Goal: Task Accomplishment & Management: Manage account settings

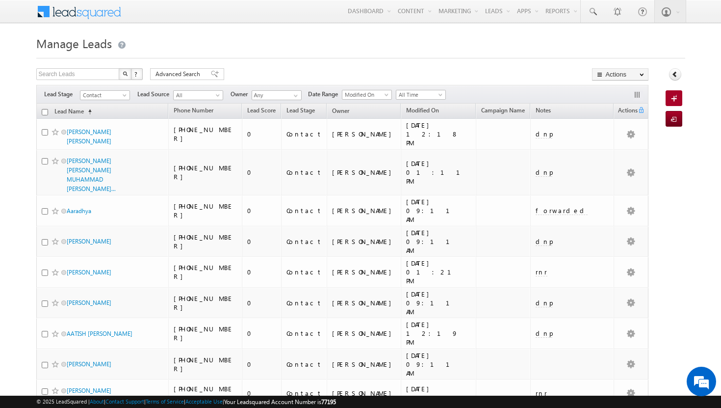
click at [424, 55] on div at bounding box center [360, 55] width 649 height 6
click at [44, 112] on input "checkbox" at bounding box center [45, 112] width 6 height 6
checkbox input "true"
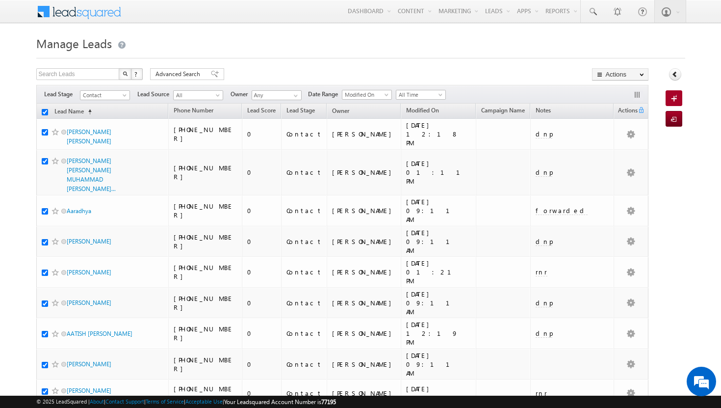
checkbox input "true"
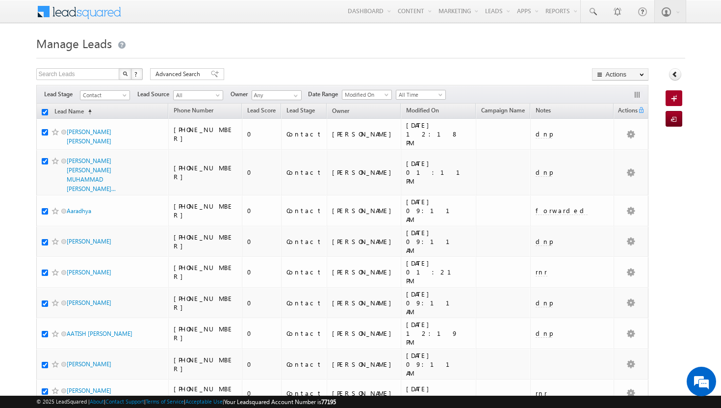
checkbox input "true"
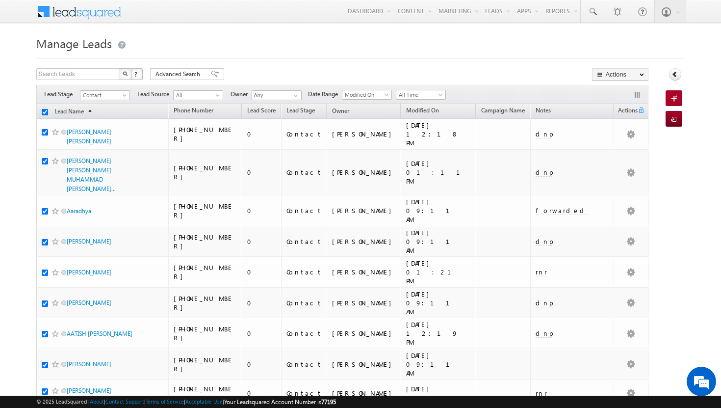
checkbox input "true"
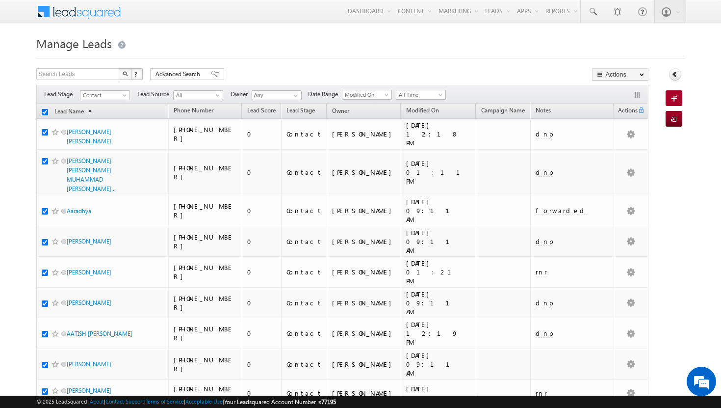
checkbox input "true"
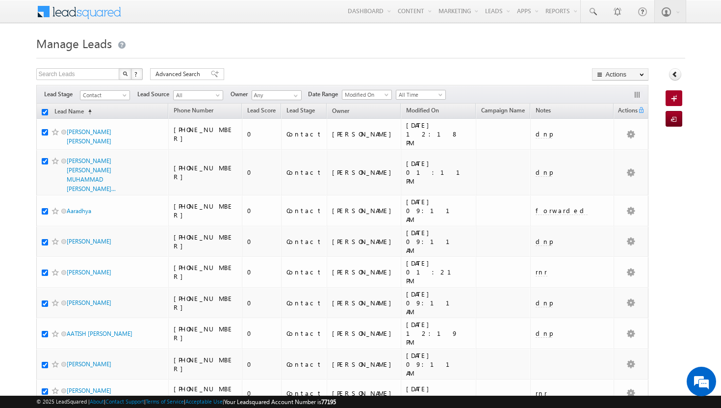
checkbox input "true"
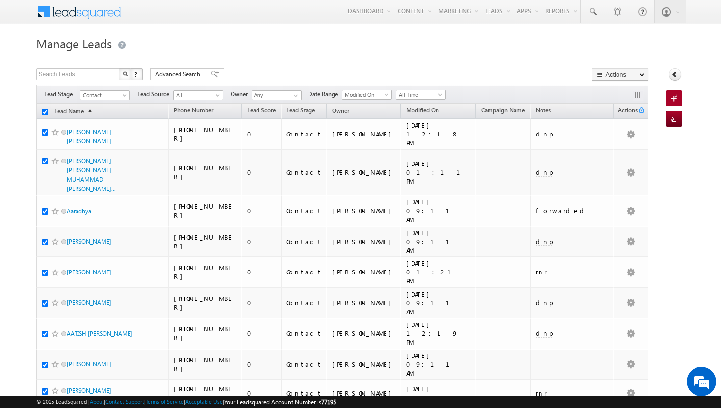
checkbox input "true"
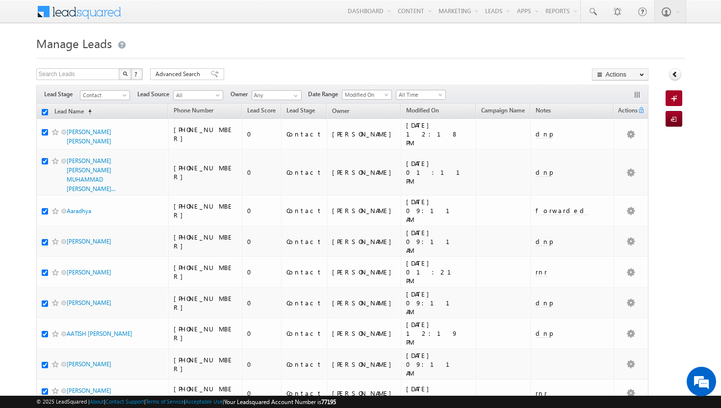
checkbox input "true"
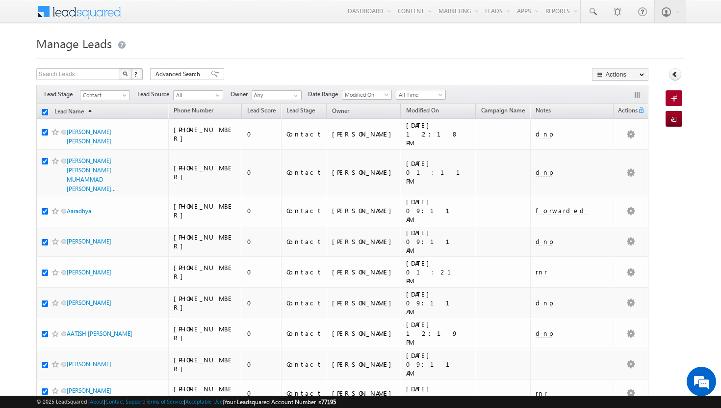
checkbox input "true"
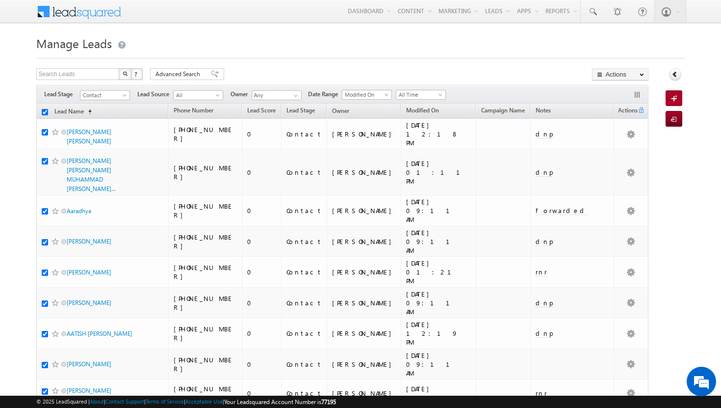
checkbox input "true"
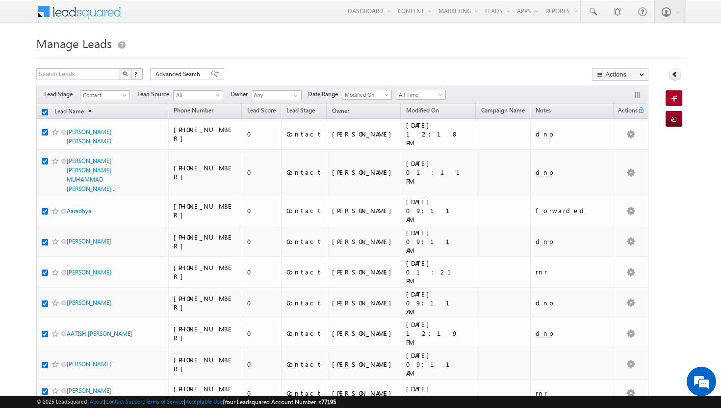
checkbox input "true"
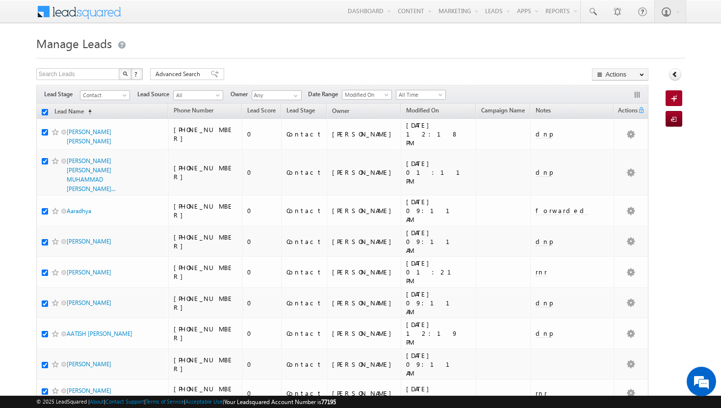
checkbox input "true"
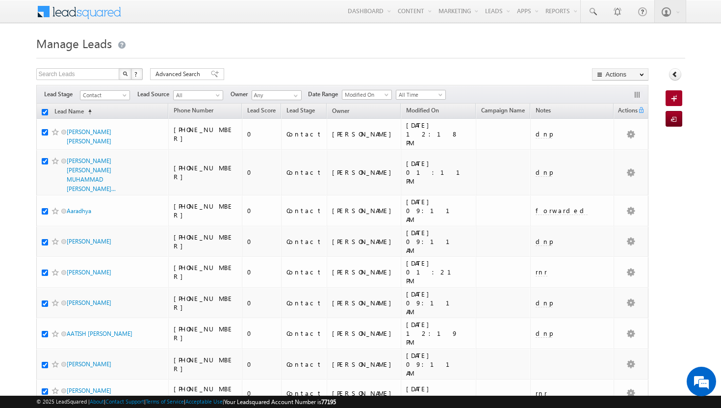
checkbox input "true"
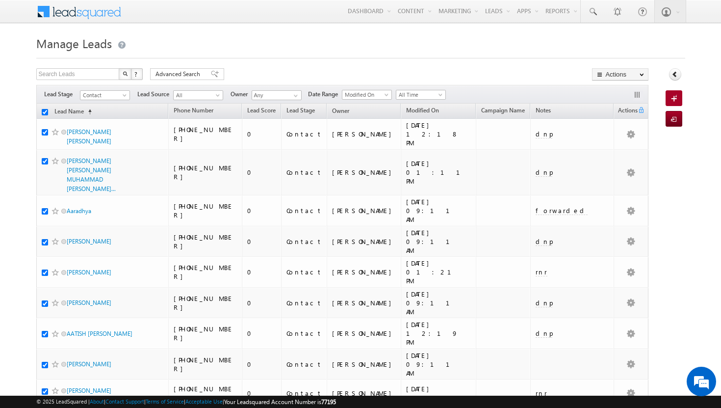
checkbox input "true"
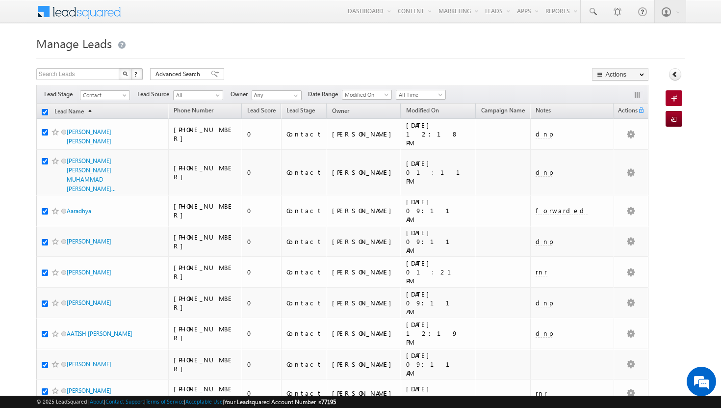
checkbox input "true"
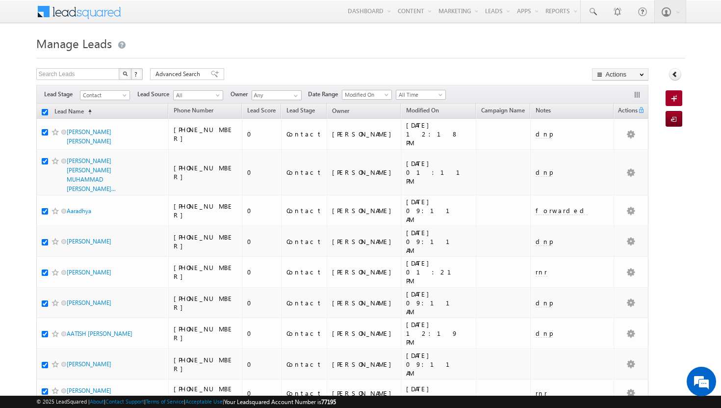
checkbox input "true"
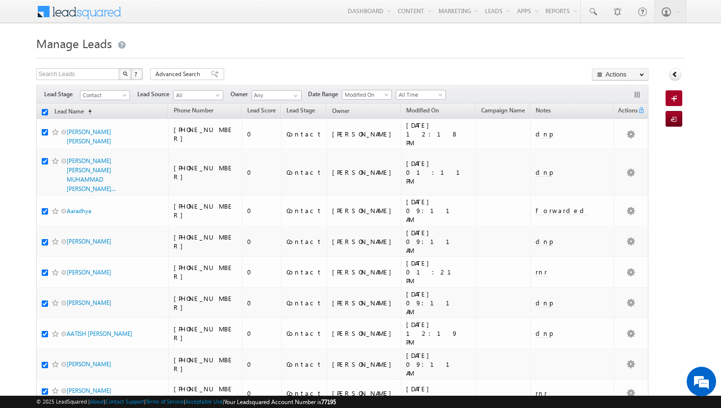
checkbox input "true"
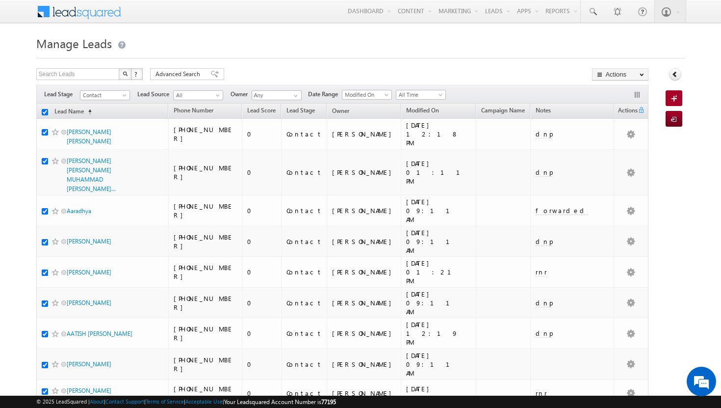
checkbox input "true"
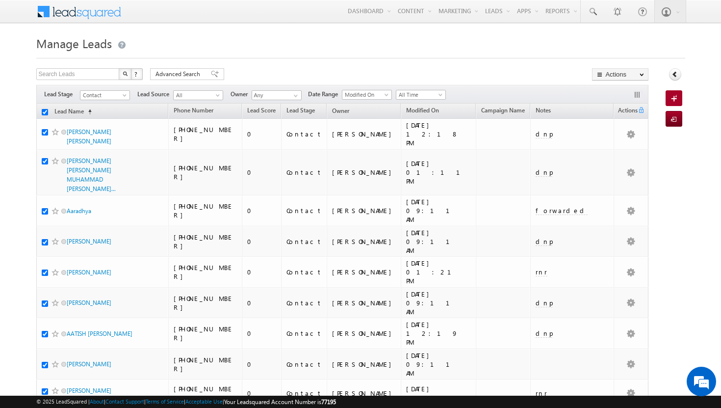
checkbox input "true"
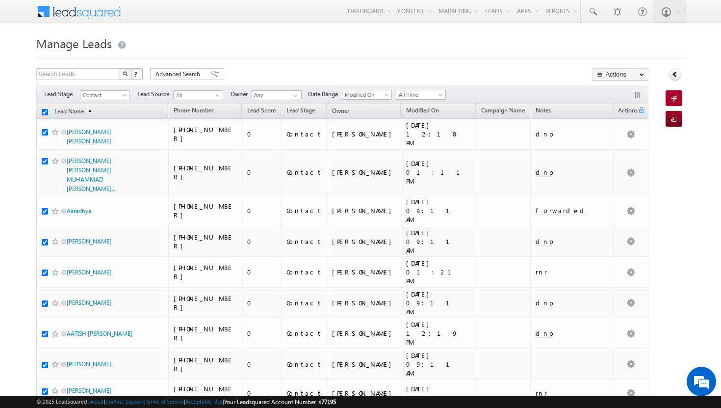
checkbox input "true"
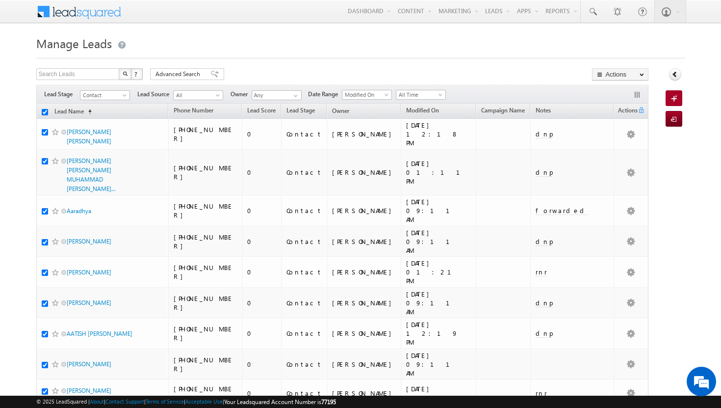
checkbox input "true"
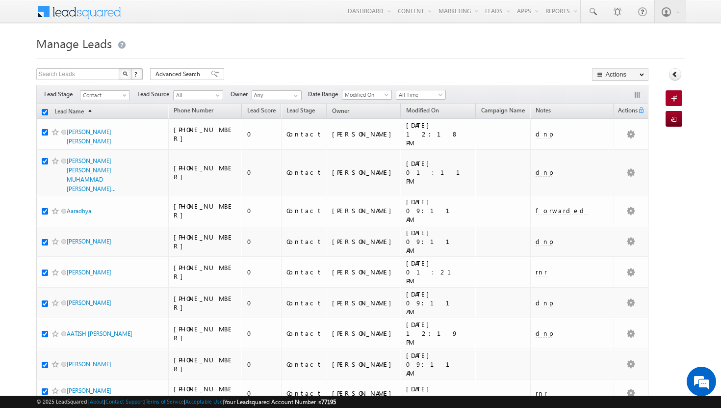
checkbox input "true"
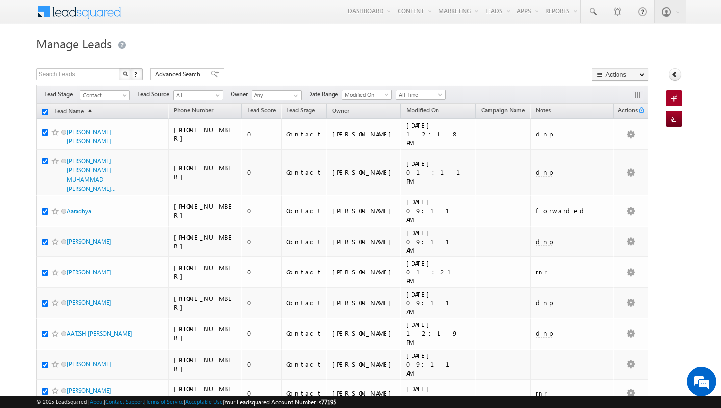
checkbox input "true"
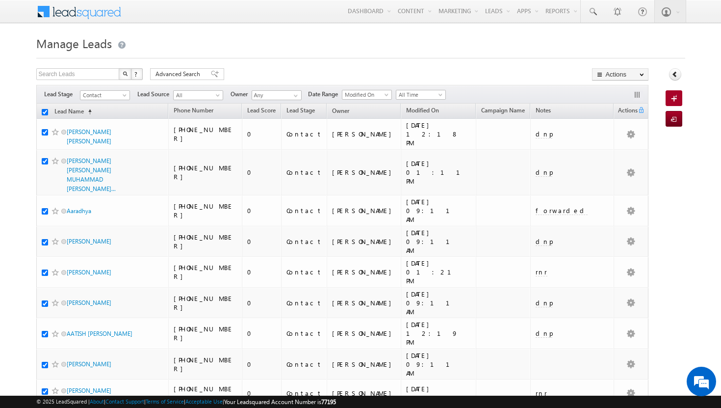
checkbox input "true"
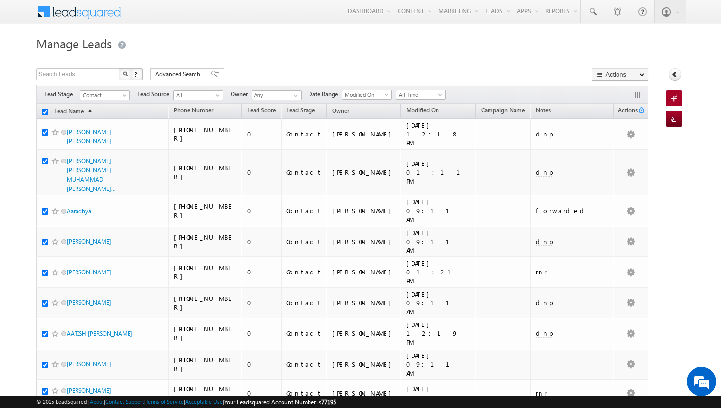
checkbox input "true"
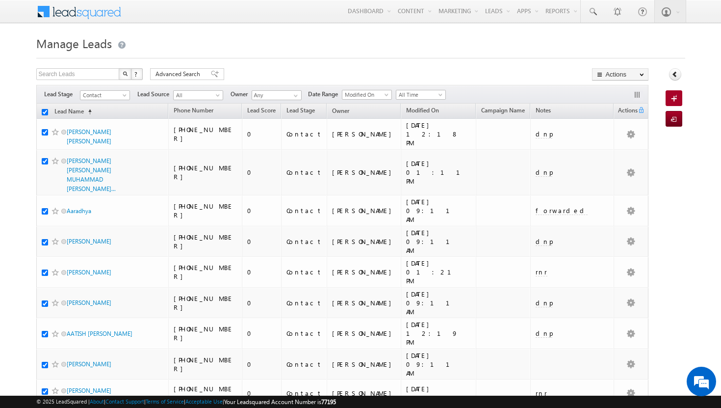
checkbox input "true"
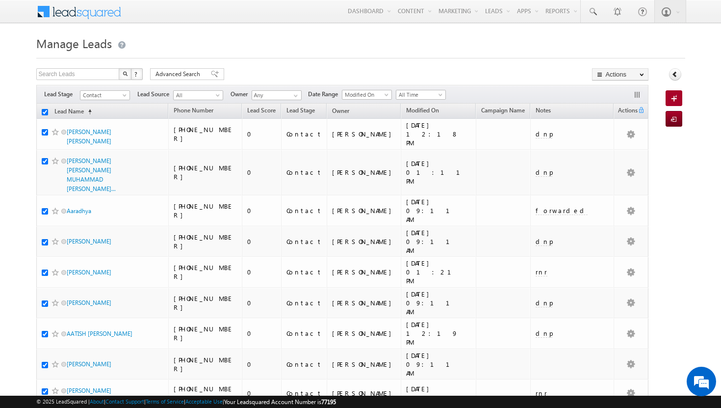
checkbox input "true"
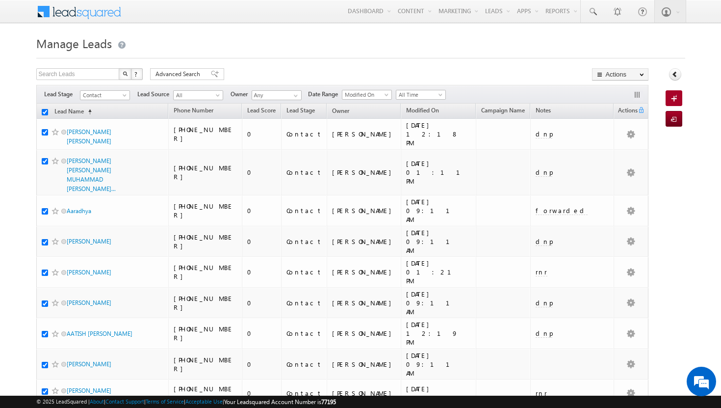
checkbox input "true"
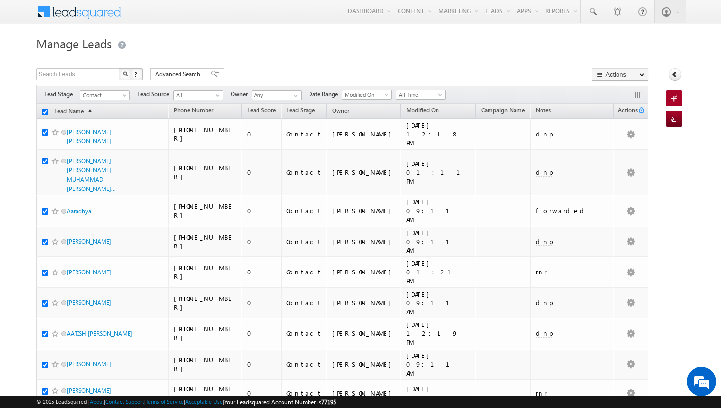
checkbox input "true"
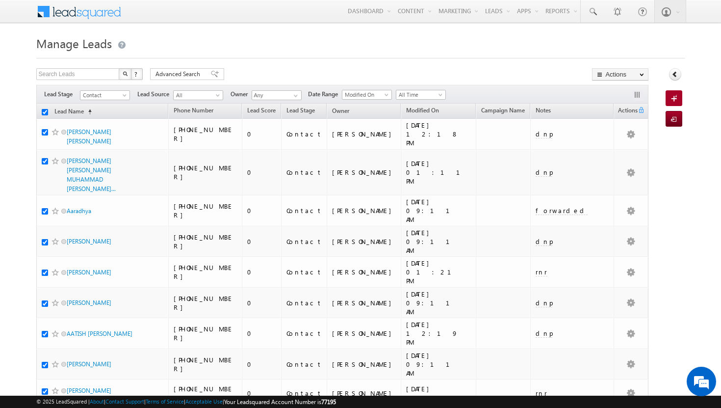
checkbox input "true"
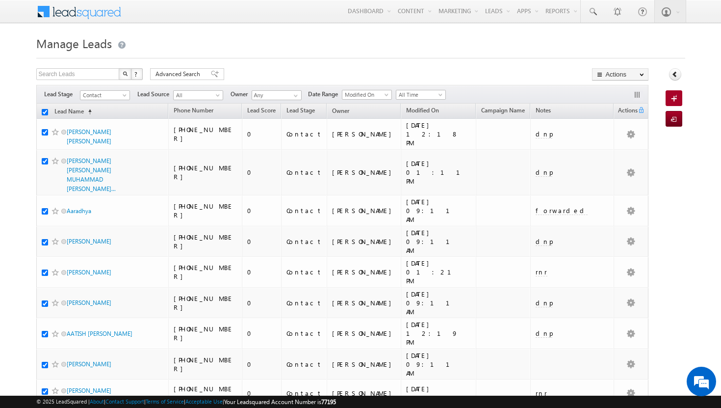
checkbox input "true"
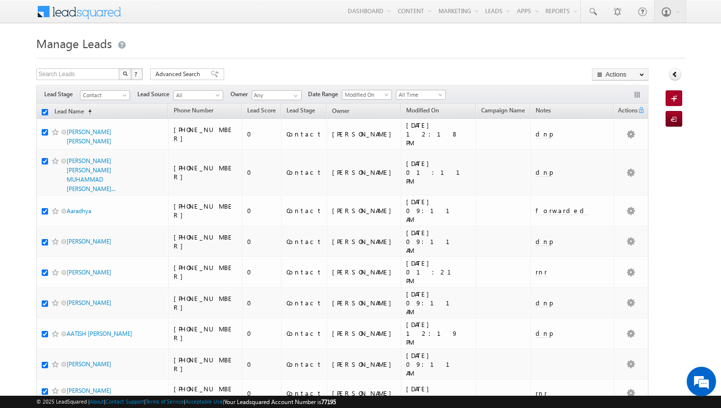
checkbox input "true"
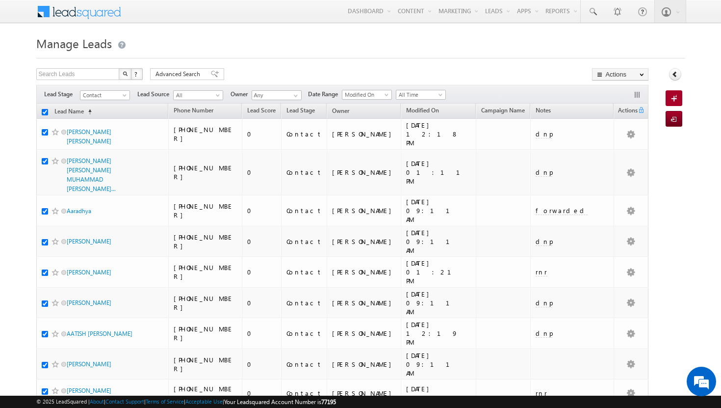
checkbox input "true"
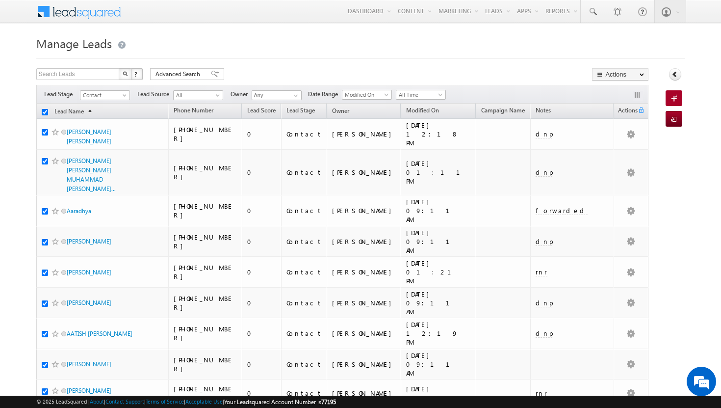
checkbox input "true"
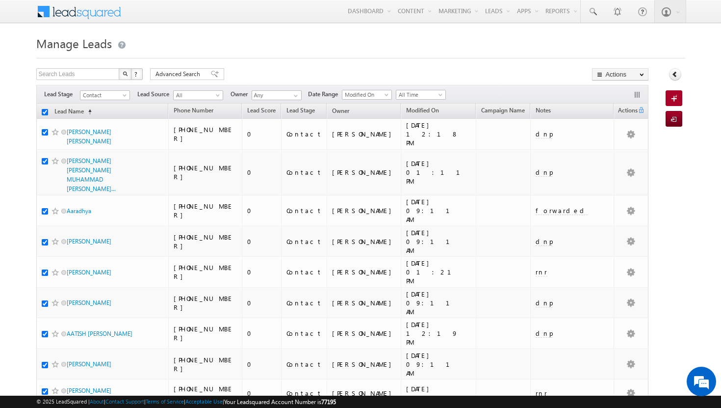
checkbox input "true"
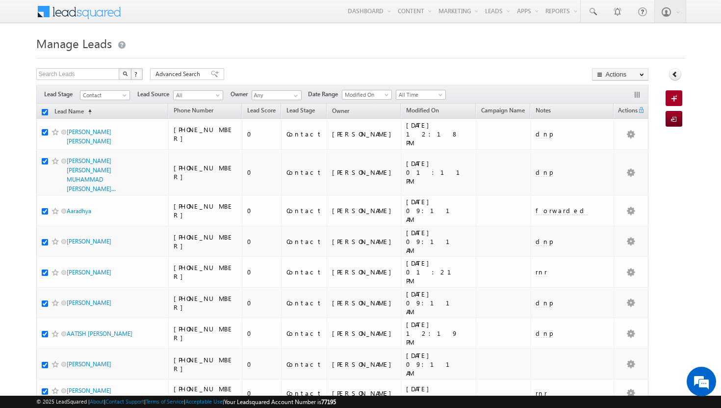
checkbox input "true"
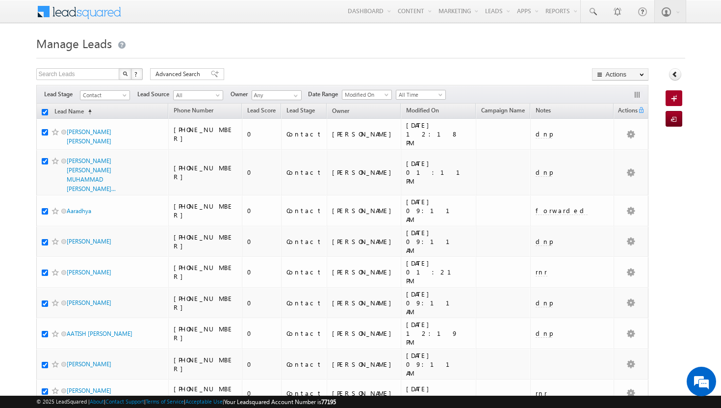
checkbox input "true"
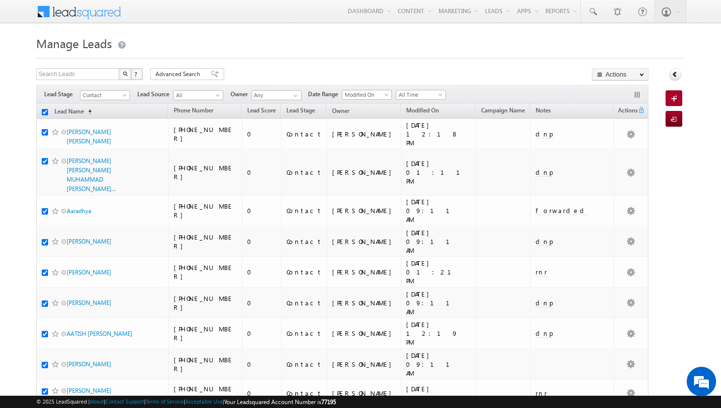
checkbox input "true"
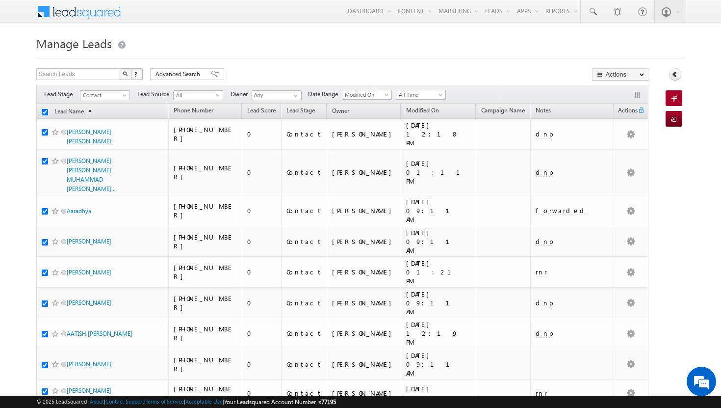
checkbox input "true"
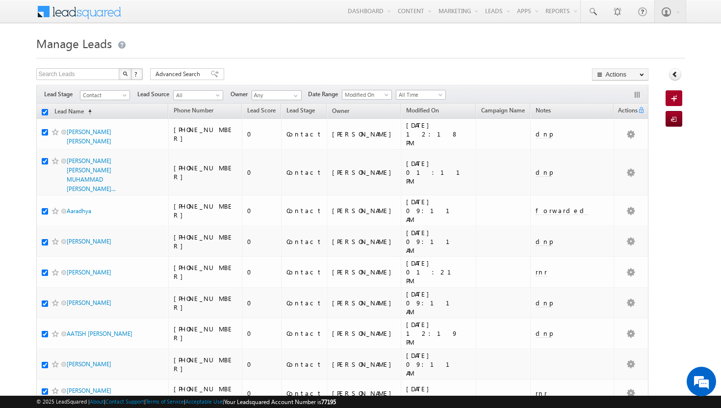
checkbox input "true"
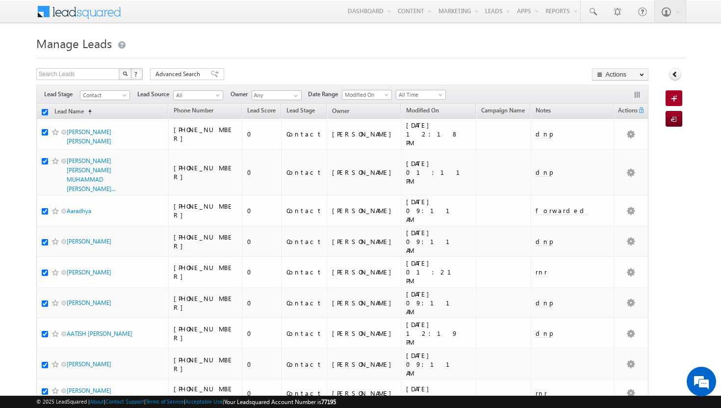
checkbox input "true"
click at [293, 97] on span at bounding box center [296, 96] width 8 height 8
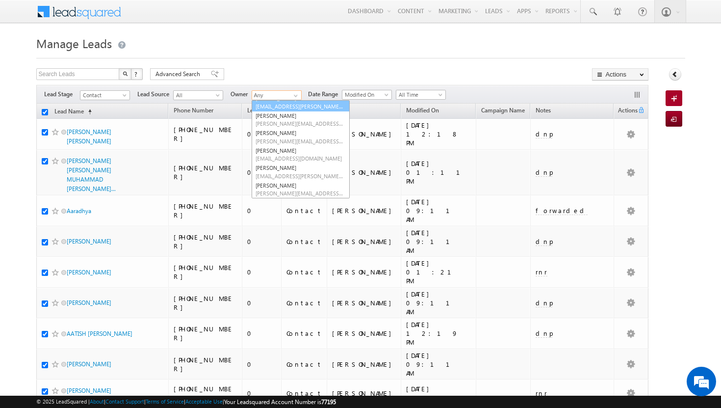
scroll to position [50, 0]
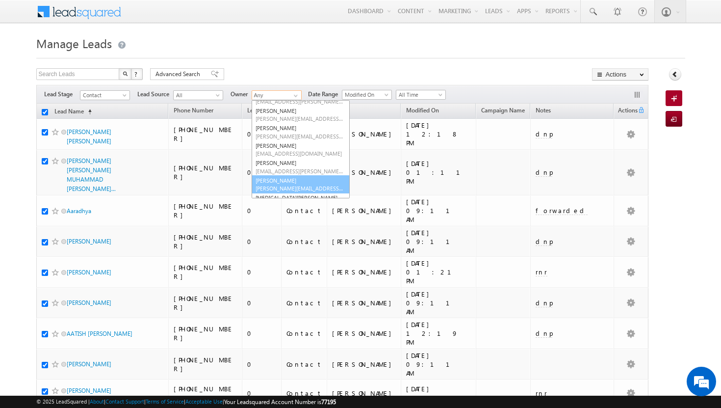
click at [285, 184] on link "[PERSON_NAME] [PERSON_NAME][EMAIL_ADDRESS][PERSON_NAME][DOMAIN_NAME]" at bounding box center [301, 184] width 98 height 19
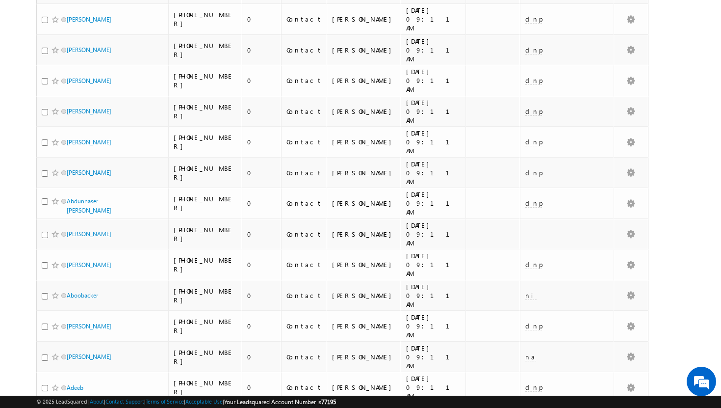
scroll to position [0, 0]
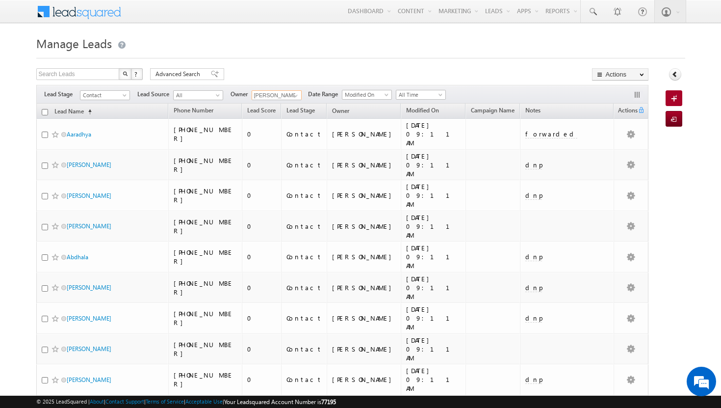
click at [45, 112] on input "checkbox" at bounding box center [45, 112] width 6 height 6
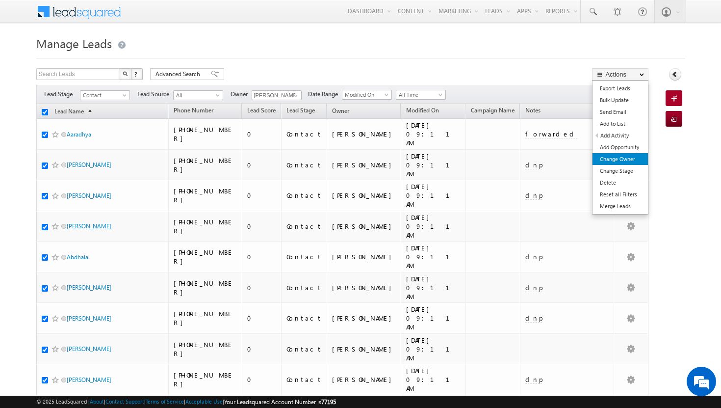
click at [626, 158] on link "Change Owner" at bounding box center [620, 159] width 55 height 12
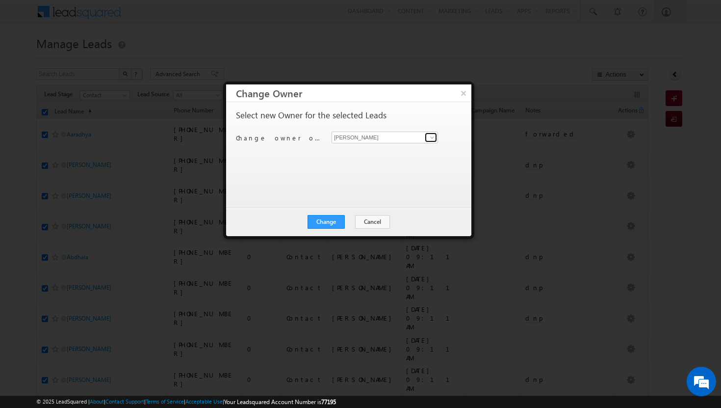
click at [431, 137] on span at bounding box center [432, 137] width 8 height 8
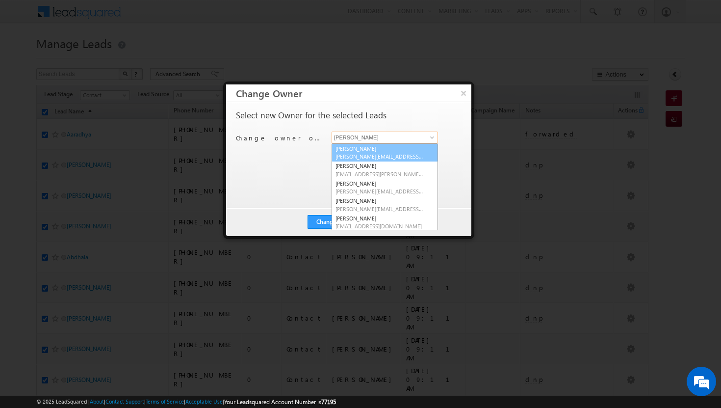
click at [403, 154] on span "[PERSON_NAME][EMAIL_ADDRESS][DOMAIN_NAME]" at bounding box center [380, 156] width 88 height 7
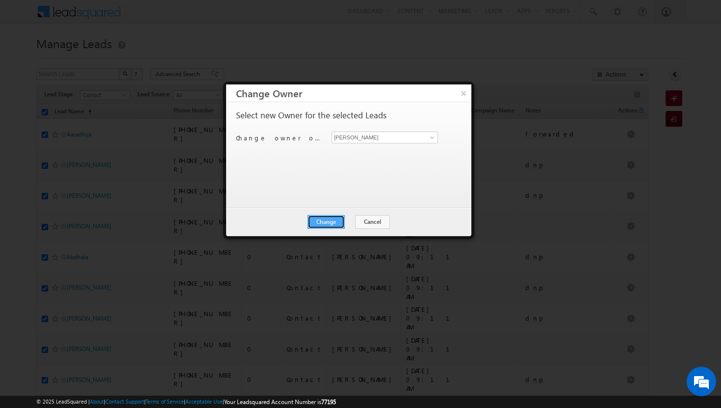
click at [327, 222] on button "Change" at bounding box center [326, 222] width 37 height 14
click at [345, 222] on button "Close" at bounding box center [350, 222] width 31 height 14
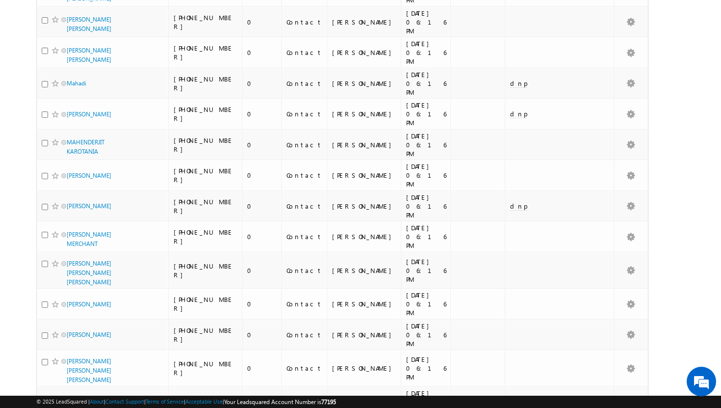
scroll to position [4742, 0]
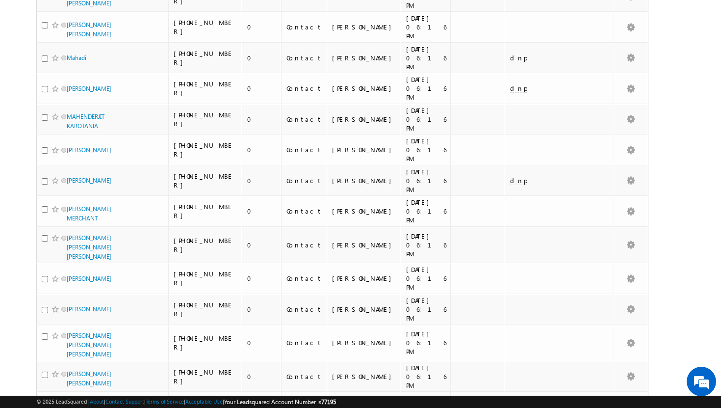
click at [65, 389] on li "100" at bounding box center [70, 390] width 24 height 10
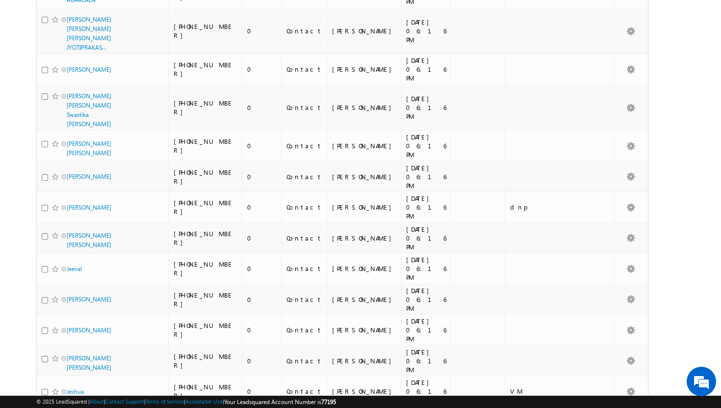
scroll to position [0, 0]
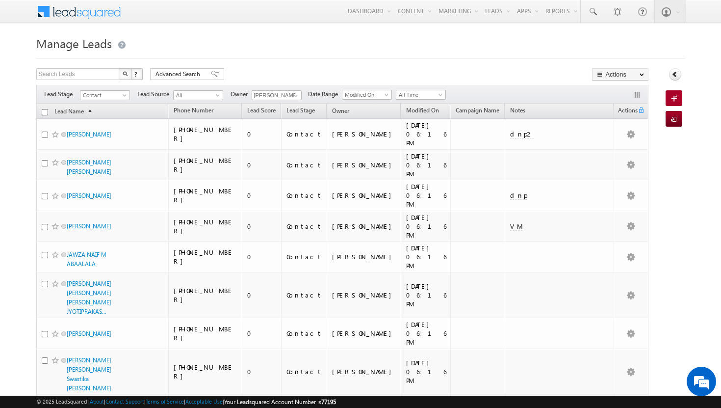
click at [45, 113] on input "checkbox" at bounding box center [45, 112] width 6 height 6
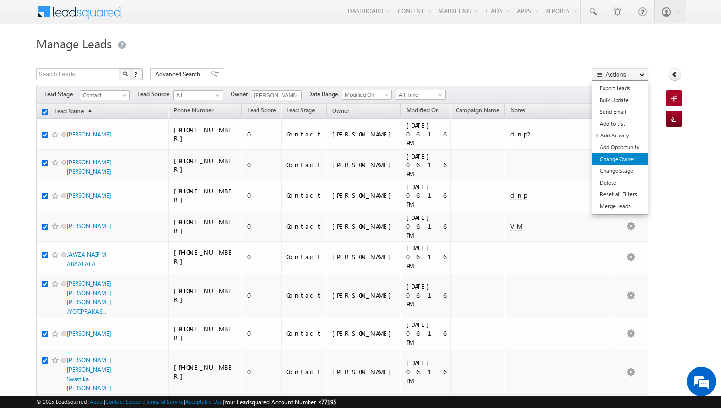
click at [630, 162] on link "Change Owner" at bounding box center [620, 159] width 55 height 12
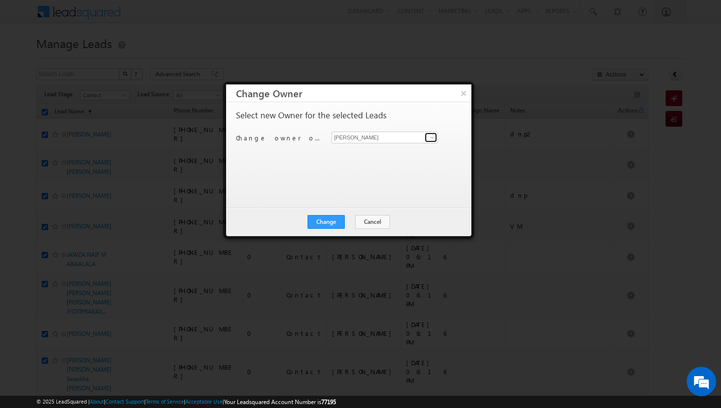
click at [434, 139] on span at bounding box center [432, 137] width 8 height 8
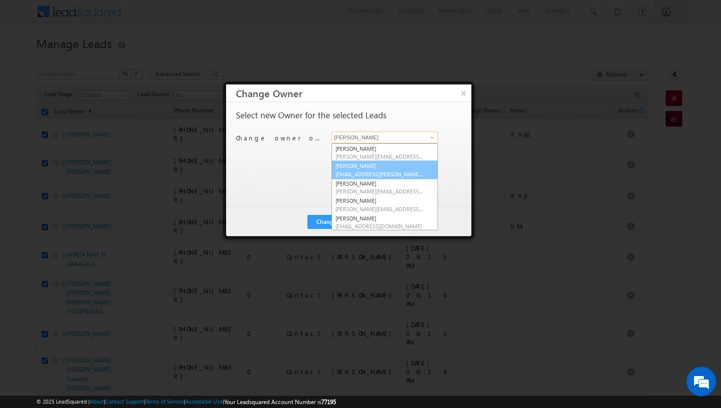
click at [403, 171] on span "[EMAIL_ADDRESS][PERSON_NAME][DOMAIN_NAME]" at bounding box center [380, 173] width 88 height 7
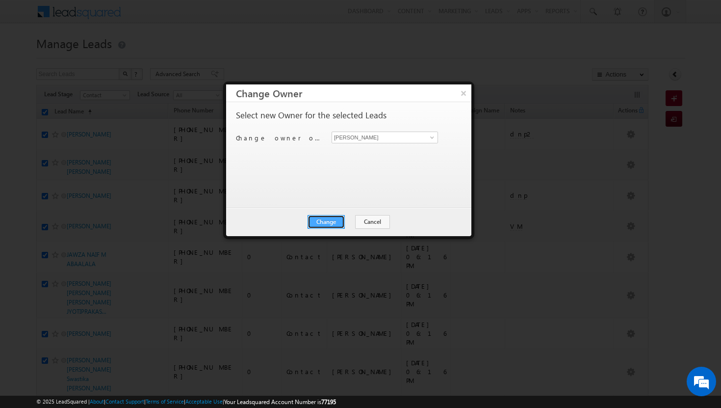
click at [326, 221] on button "Change" at bounding box center [326, 222] width 37 height 14
click at [351, 222] on button "Close" at bounding box center [350, 222] width 31 height 14
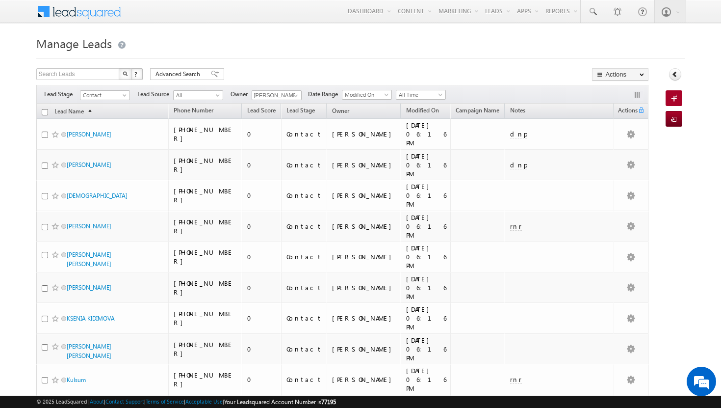
click at [44, 112] on input "checkbox" at bounding box center [45, 112] width 6 height 6
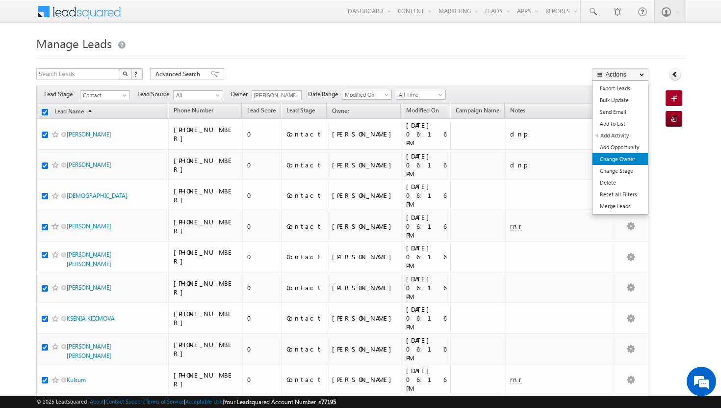
click at [624, 158] on link "Change Owner" at bounding box center [620, 159] width 55 height 12
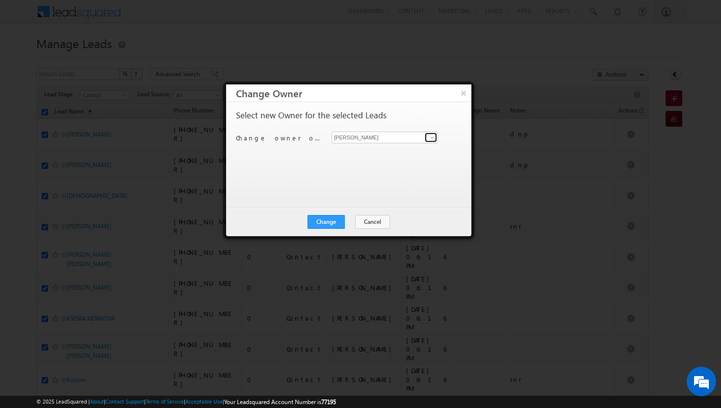
click at [431, 136] on span at bounding box center [432, 137] width 8 height 8
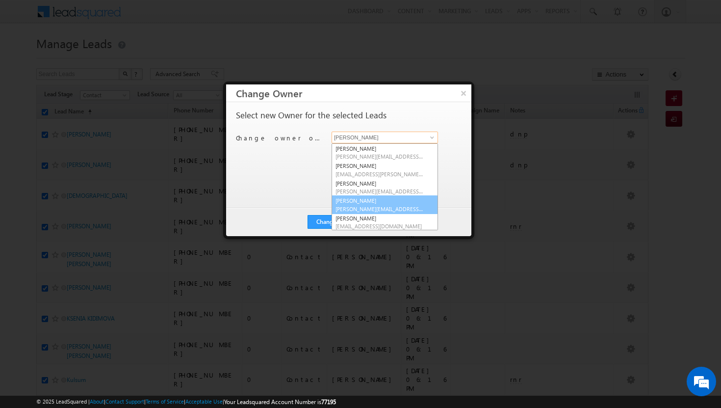
click at [393, 199] on link "[PERSON_NAME] Tp [EMAIL_ADDRESS][DOMAIN_NAME]" at bounding box center [385, 204] width 106 height 19
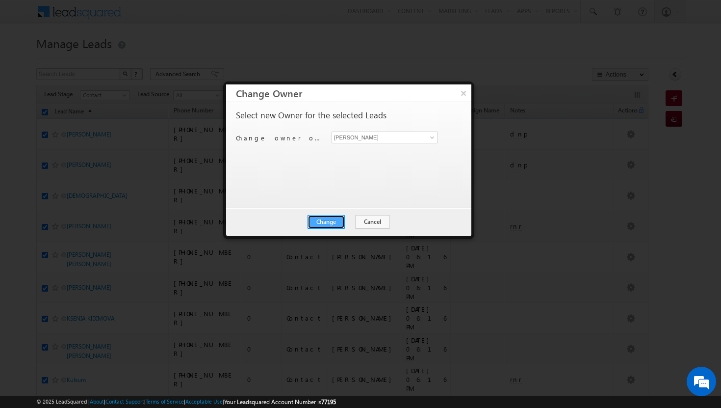
click at [335, 221] on button "Change" at bounding box center [326, 222] width 37 height 14
click at [355, 223] on button "Close" at bounding box center [350, 222] width 31 height 14
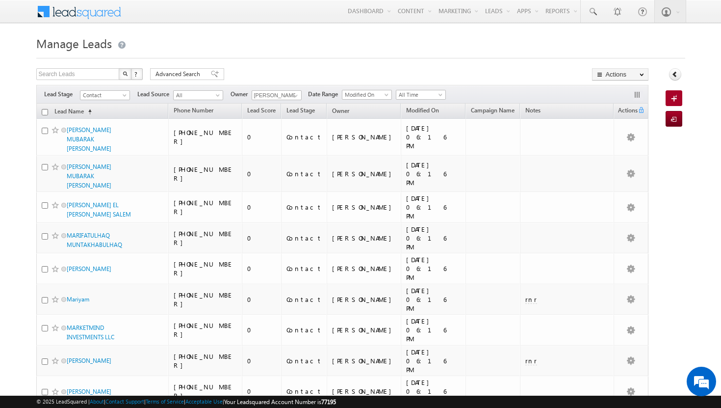
click at [46, 112] on input "checkbox" at bounding box center [45, 112] width 6 height 6
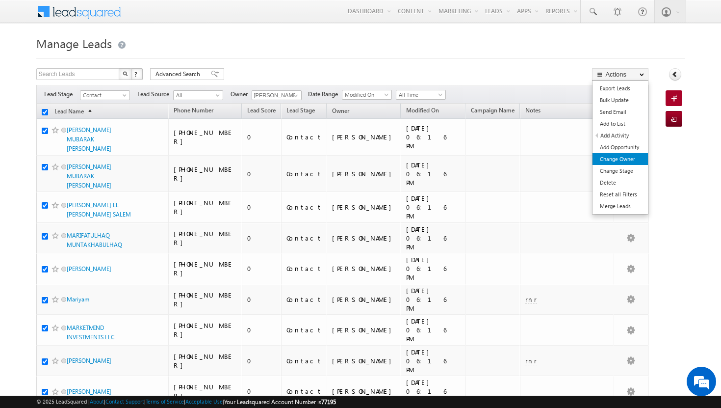
click at [632, 160] on link "Change Owner" at bounding box center [620, 159] width 55 height 12
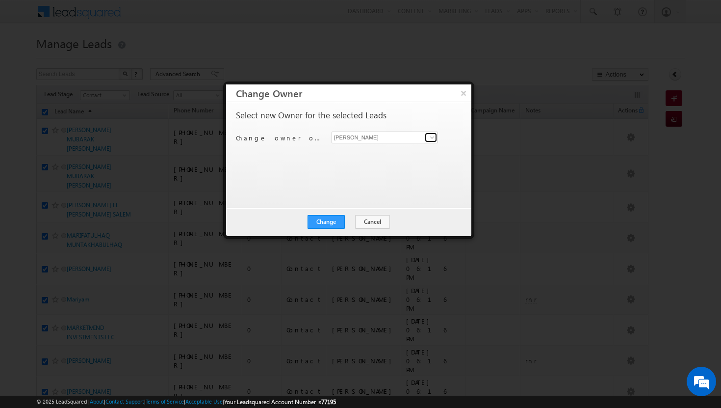
click at [434, 137] on span at bounding box center [432, 137] width 8 height 8
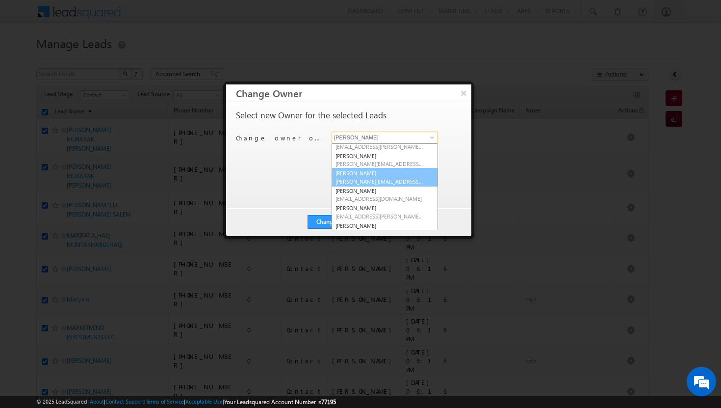
scroll to position [28, 0]
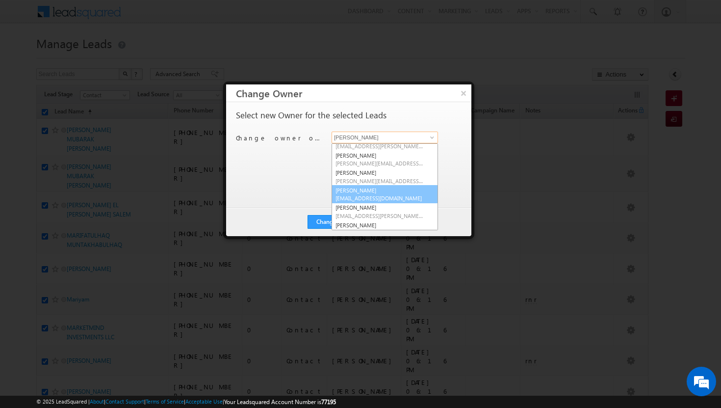
click at [375, 194] on link "[PERSON_NAME] [PERSON_NAME][EMAIL_ADDRESS][DOMAIN_NAME]" at bounding box center [385, 194] width 106 height 19
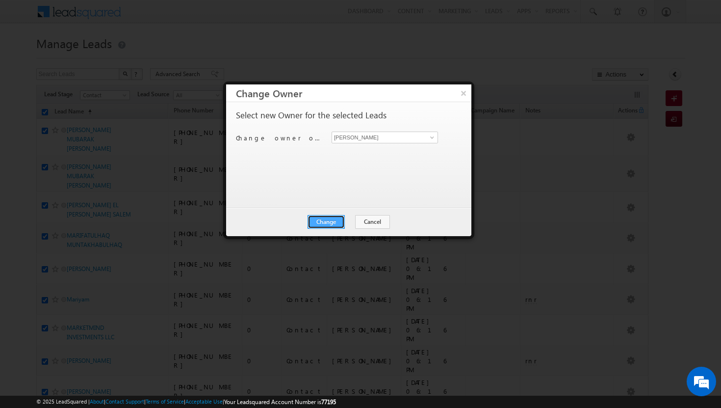
click at [334, 217] on button "Change" at bounding box center [326, 222] width 37 height 14
click at [347, 221] on button "Close" at bounding box center [350, 222] width 31 height 14
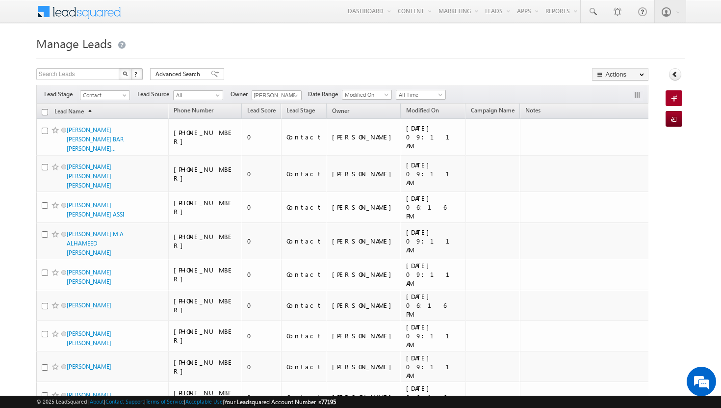
click at [43, 112] on input "checkbox" at bounding box center [45, 112] width 6 height 6
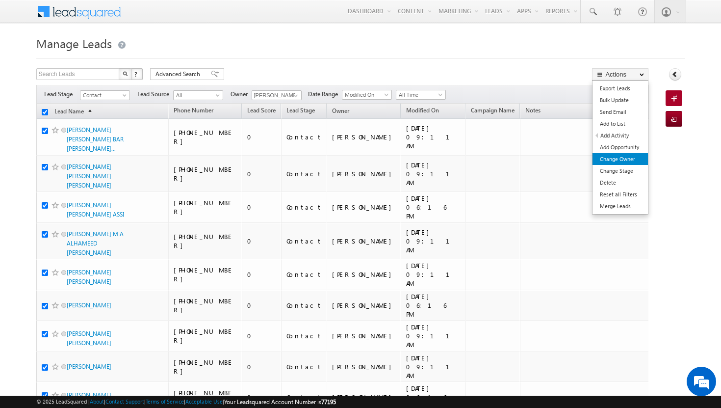
click at [637, 156] on link "Change Owner" at bounding box center [620, 159] width 55 height 12
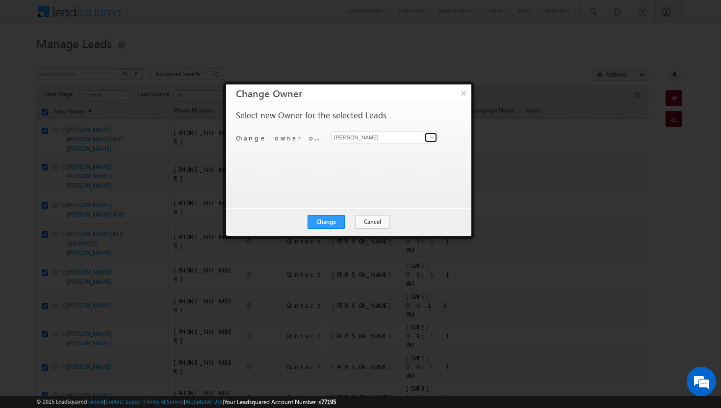
click at [434, 140] on span at bounding box center [432, 137] width 8 height 8
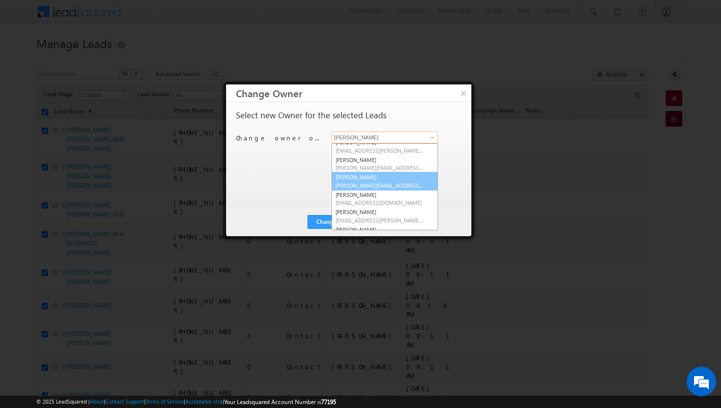
scroll to position [32, 0]
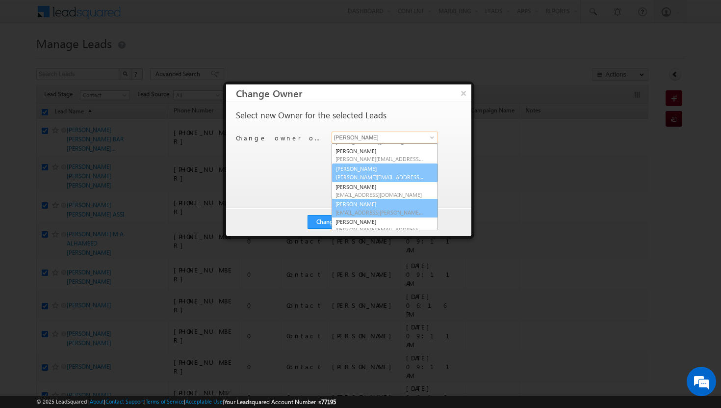
click at [407, 199] on link "[PERSON_NAME] [PERSON_NAME][EMAIL_ADDRESS][PERSON_NAME][DOMAIN_NAME]" at bounding box center [385, 208] width 106 height 19
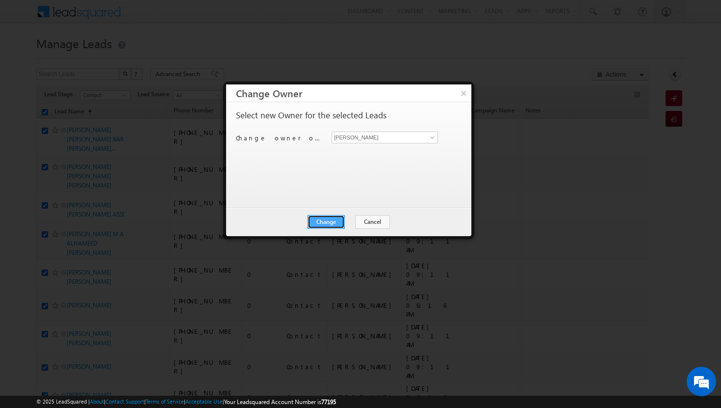
click at [338, 217] on button "Change" at bounding box center [326, 222] width 37 height 14
click at [347, 220] on button "Close" at bounding box center [350, 222] width 31 height 14
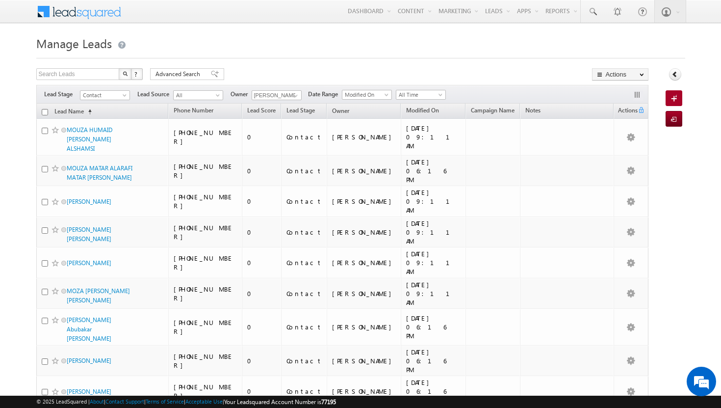
click at [45, 111] on input "checkbox" at bounding box center [45, 112] width 6 height 6
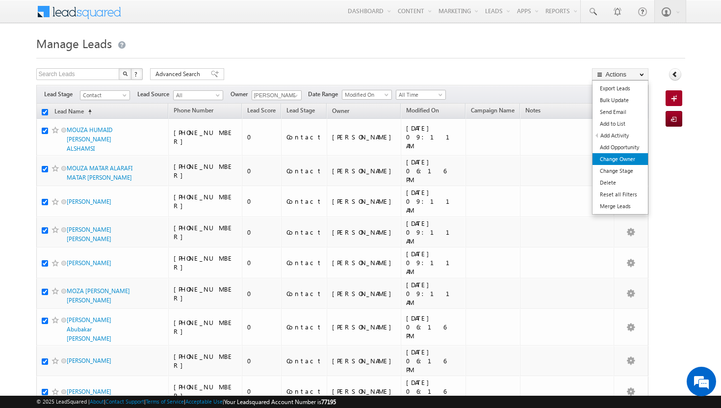
click at [621, 157] on link "Change Owner" at bounding box center [620, 159] width 55 height 12
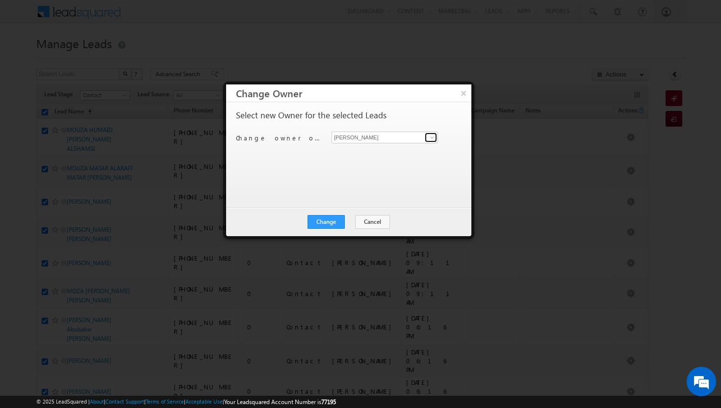
click at [434, 137] on span at bounding box center [432, 137] width 8 height 8
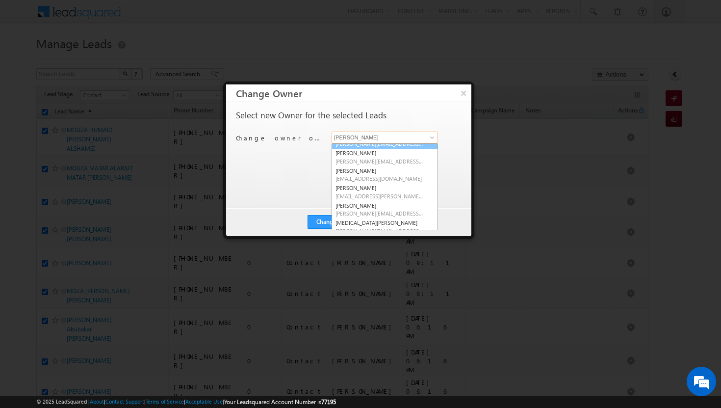
scroll to position [88, 0]
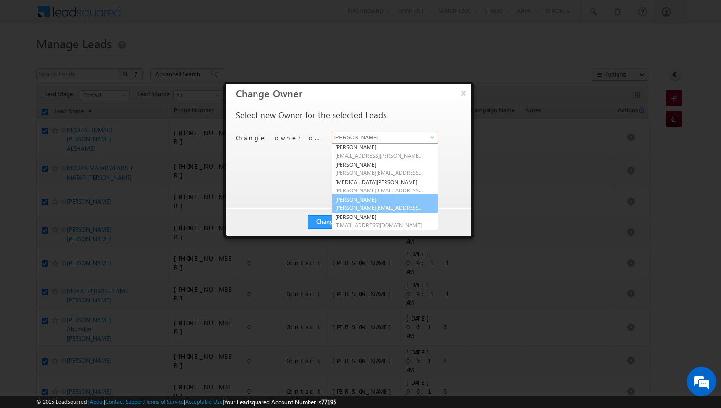
click at [390, 202] on link "[PERSON_NAME] [PERSON_NAME][EMAIL_ADDRESS][DOMAIN_NAME]" at bounding box center [385, 203] width 106 height 19
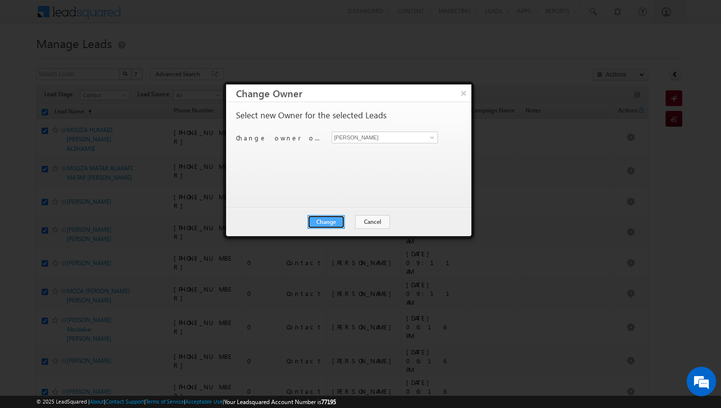
click at [342, 220] on button "Change" at bounding box center [326, 222] width 37 height 14
click at [353, 220] on button "Close" at bounding box center [350, 222] width 31 height 14
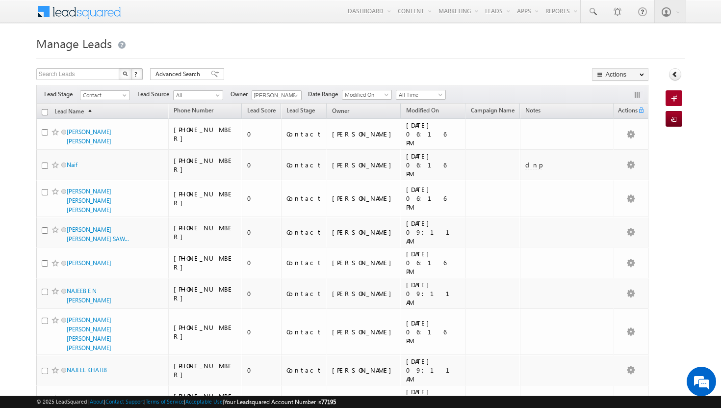
click at [45, 112] on input "checkbox" at bounding box center [45, 112] width 6 height 6
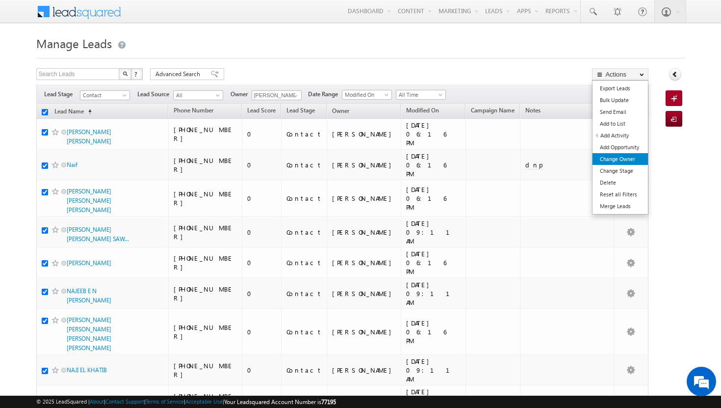
click at [627, 159] on link "Change Owner" at bounding box center [620, 159] width 55 height 12
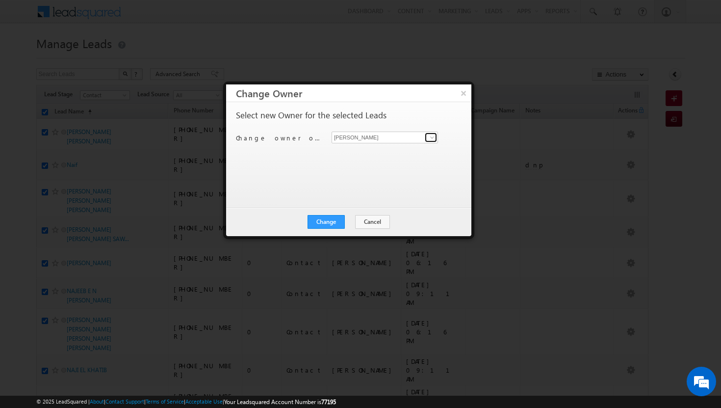
click at [434, 133] on span at bounding box center [432, 137] width 8 height 8
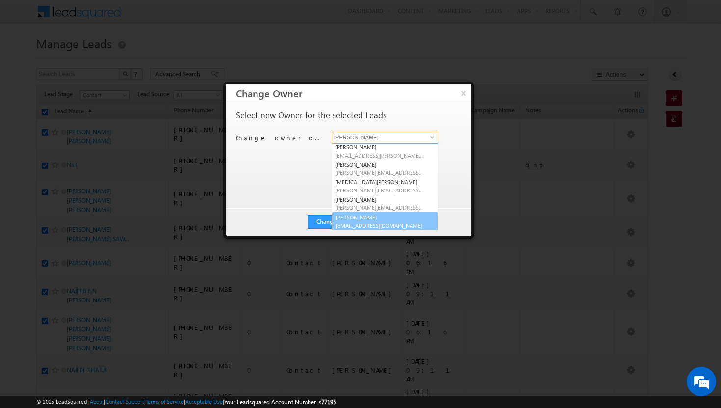
scroll to position [89, 0]
click at [372, 220] on link "[PERSON_NAME] [PERSON_NAME][EMAIL_ADDRESS][DOMAIN_NAME]" at bounding box center [385, 220] width 106 height 19
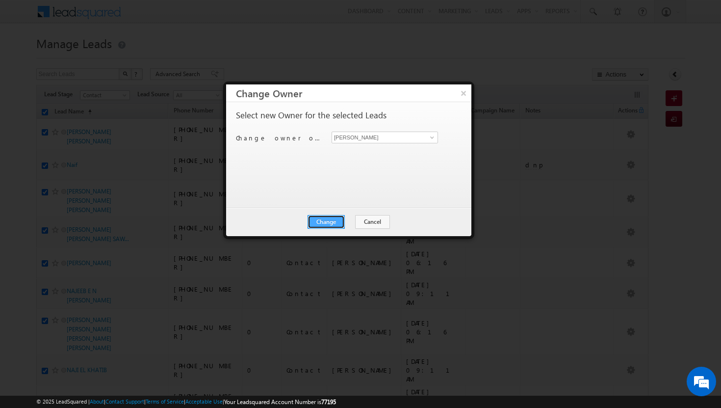
click at [335, 224] on button "Change" at bounding box center [326, 222] width 37 height 14
click at [353, 219] on button "Close" at bounding box center [350, 222] width 31 height 14
